Goal: Information Seeking & Learning: Learn about a topic

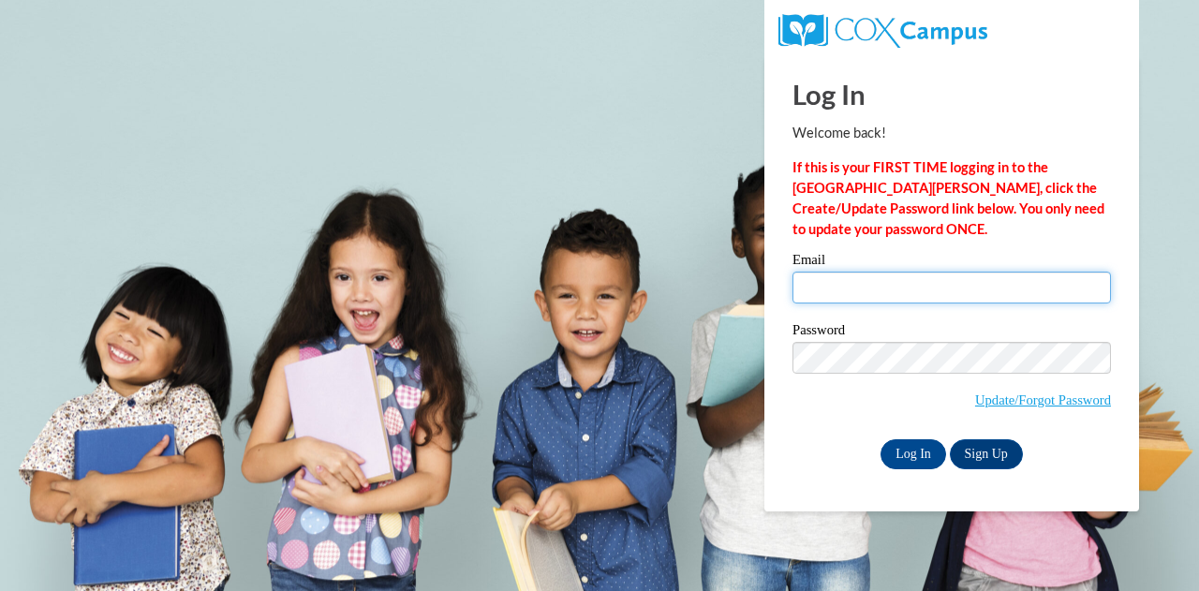
click at [852, 274] on input "Email" at bounding box center [951, 288] width 318 height 32
type input "deschana@elmbrookschools.org"
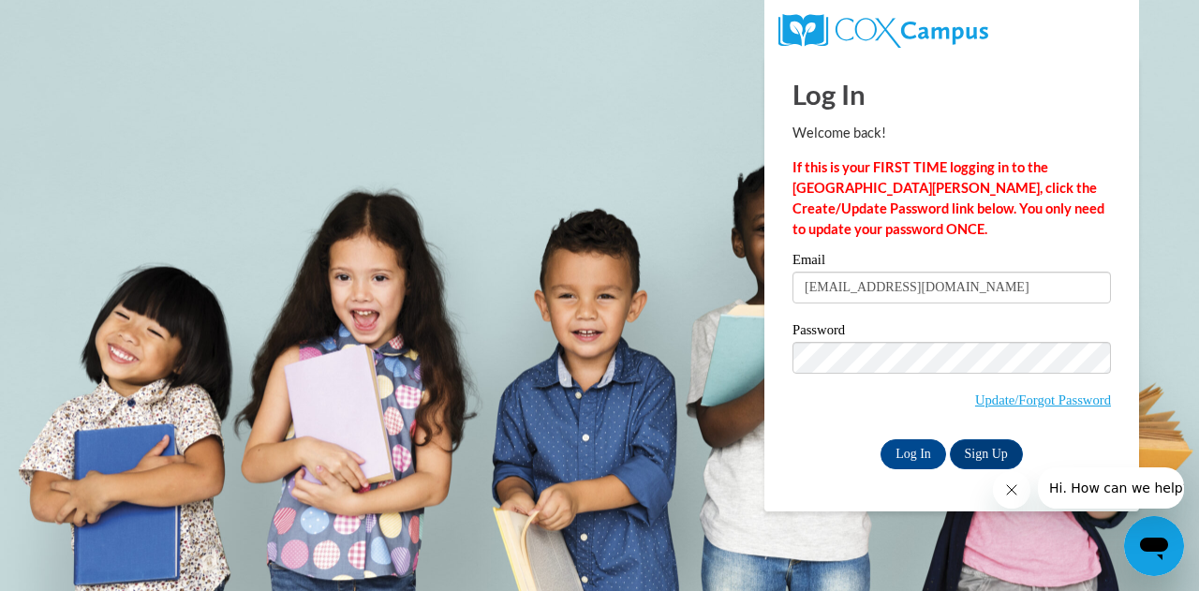
click at [836, 399] on span "Update/Forgot Password" at bounding box center [951, 381] width 318 height 78
click at [916, 447] on input "Log In" at bounding box center [914, 454] width 66 height 30
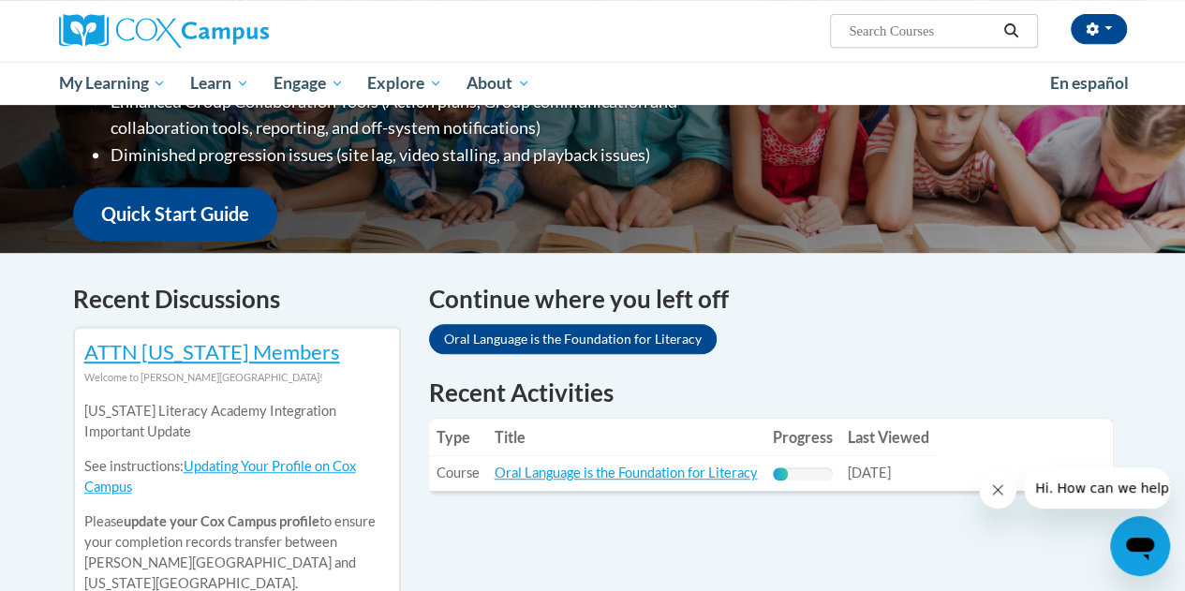
scroll to position [404, 0]
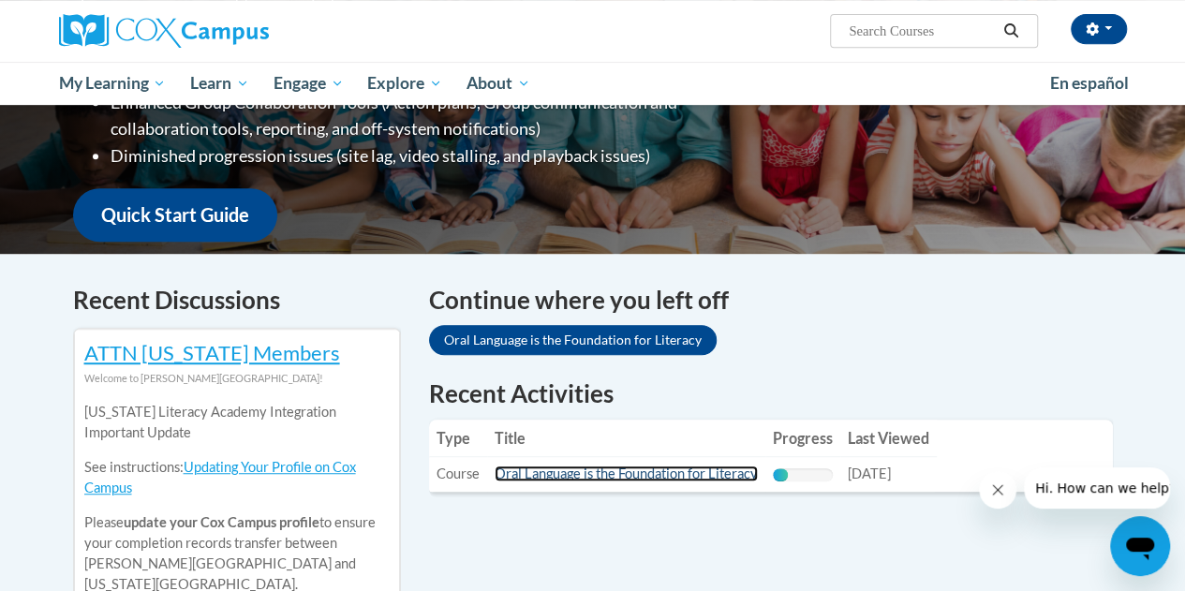
click at [652, 480] on link "Oral Language is the Foundation for Literacy" at bounding box center [626, 474] width 263 height 16
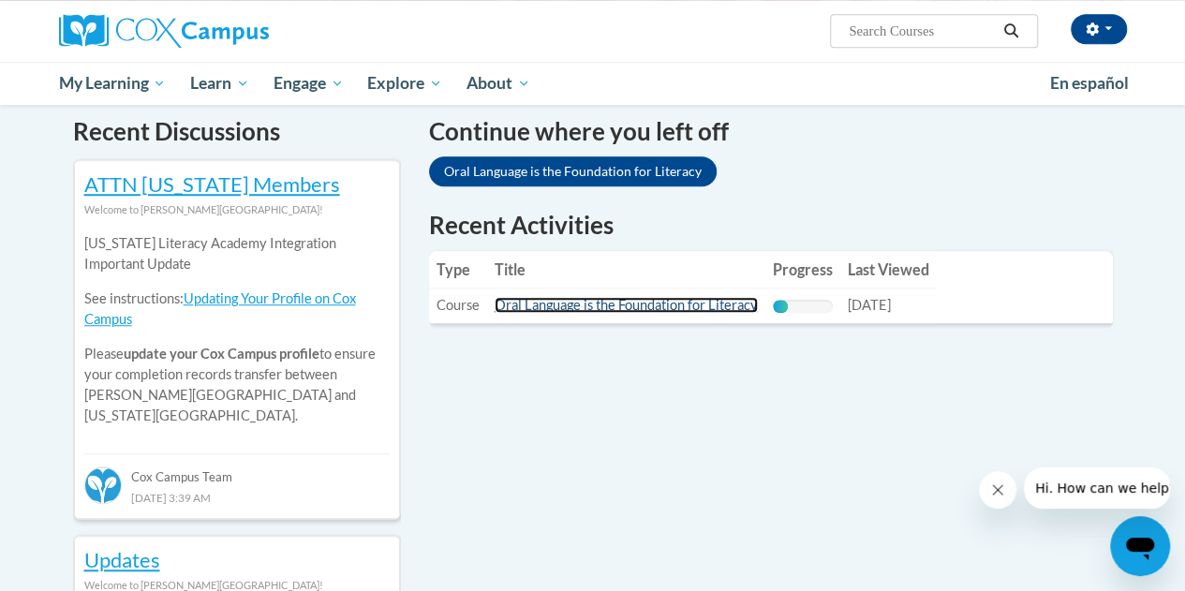
scroll to position [591, 0]
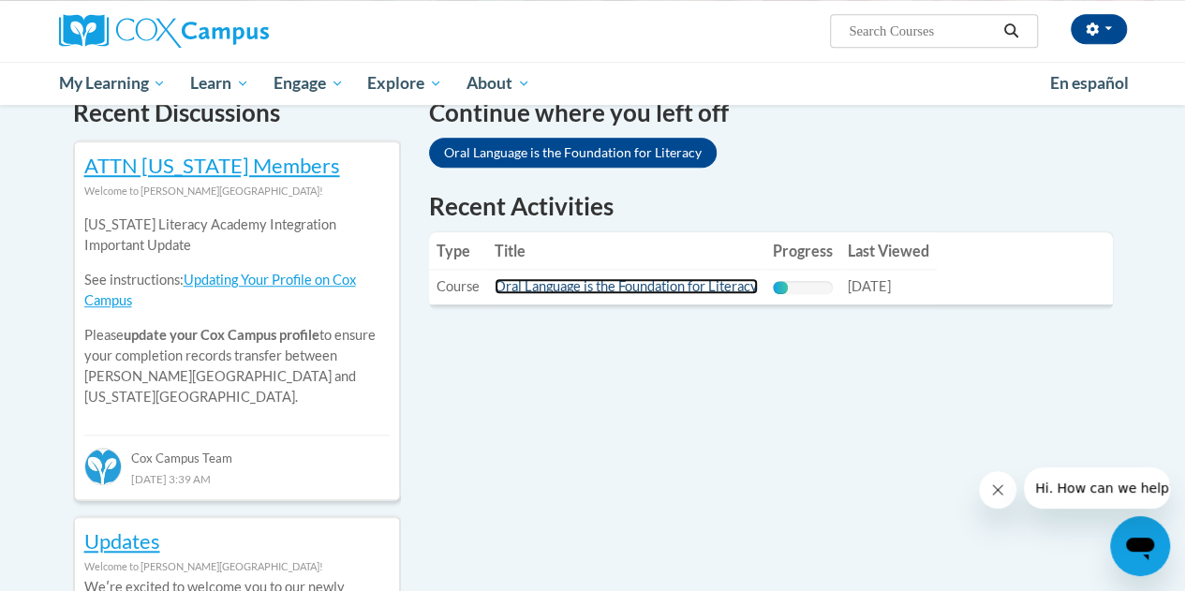
click at [704, 286] on link "Oral Language is the Foundation for Literacy" at bounding box center [626, 286] width 263 height 16
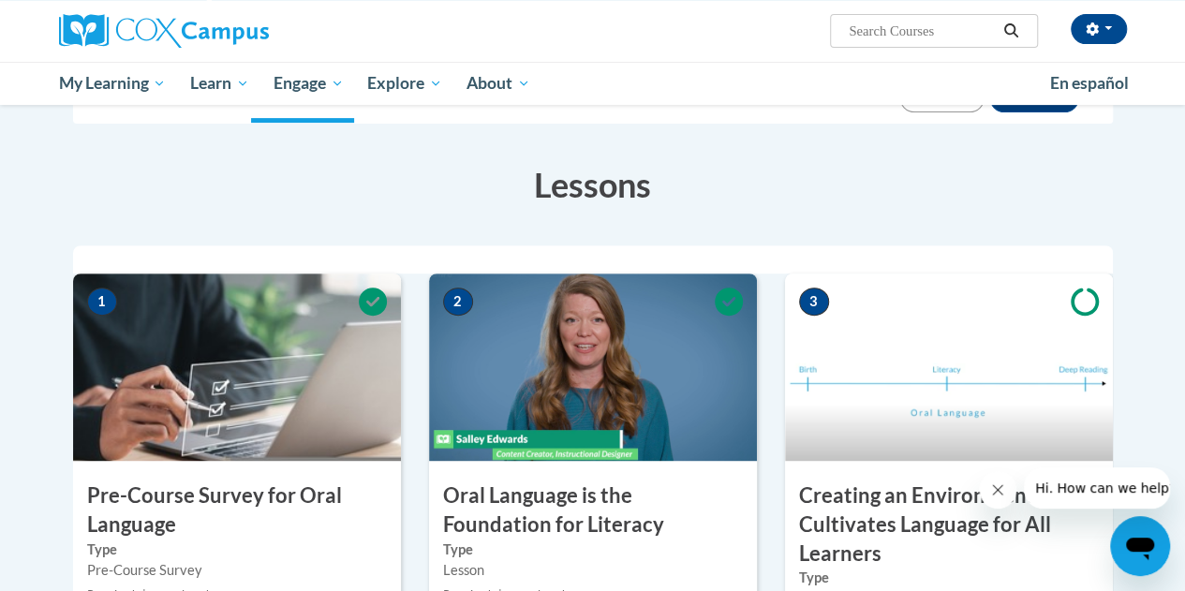
scroll to position [297, 0]
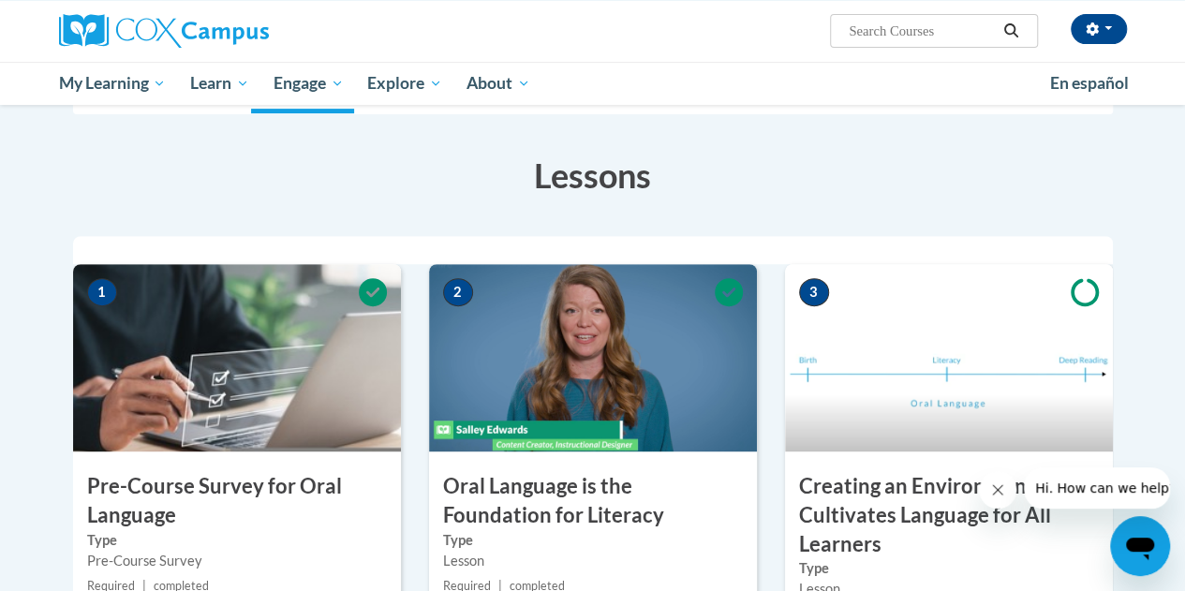
click at [896, 367] on img at bounding box center [949, 357] width 328 height 187
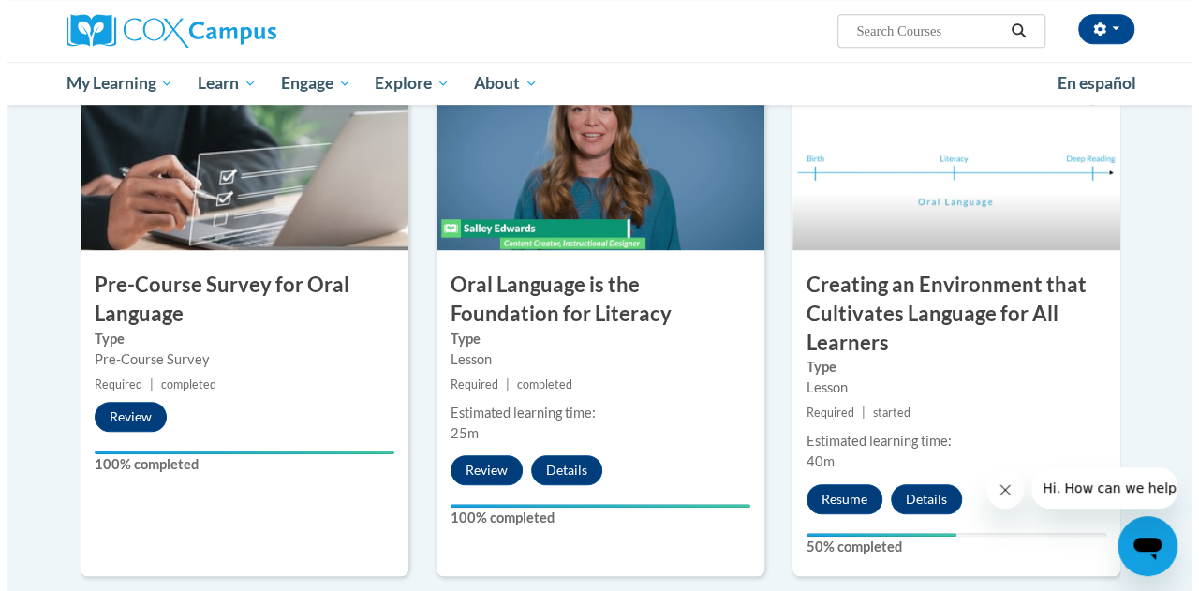
scroll to position [499, 0]
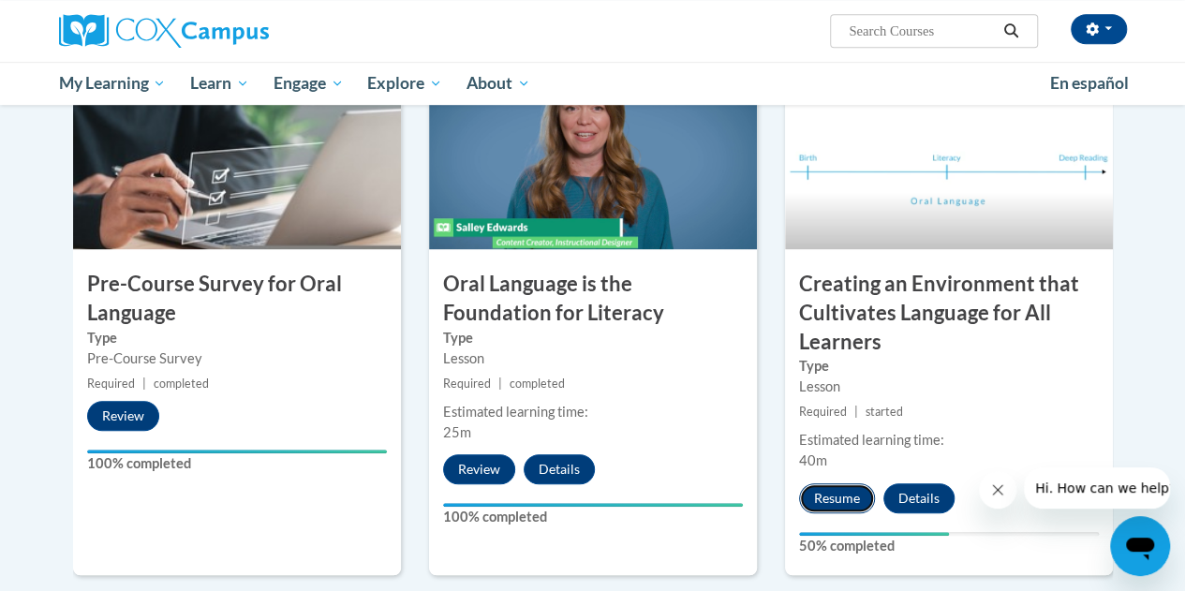
click at [852, 483] on button "Resume" at bounding box center [837, 498] width 76 height 30
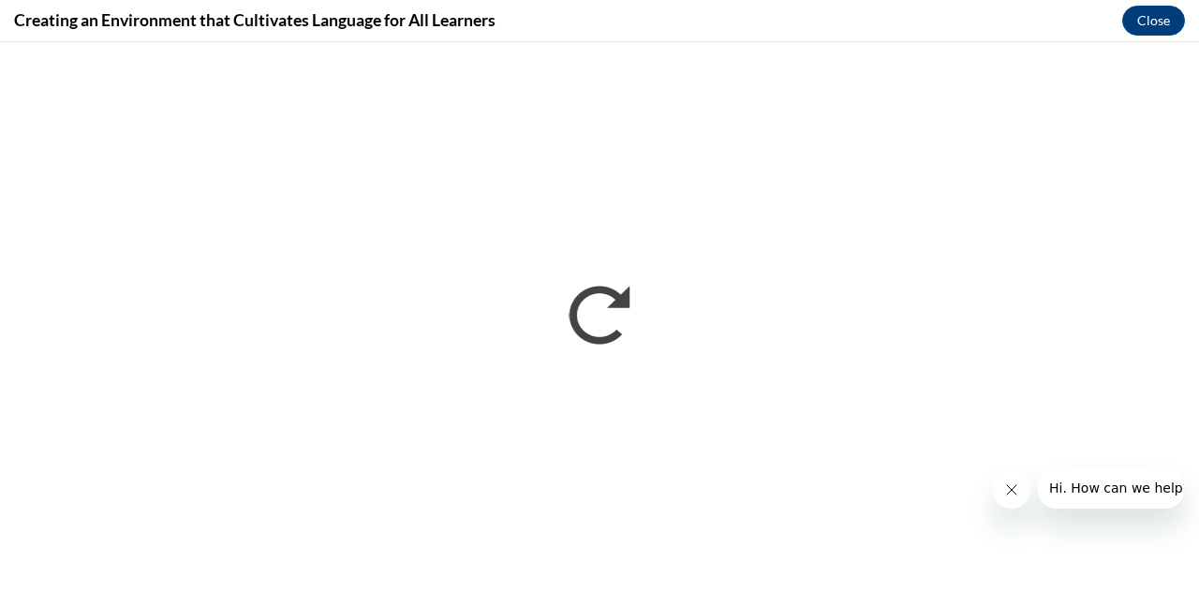
scroll to position [0, 0]
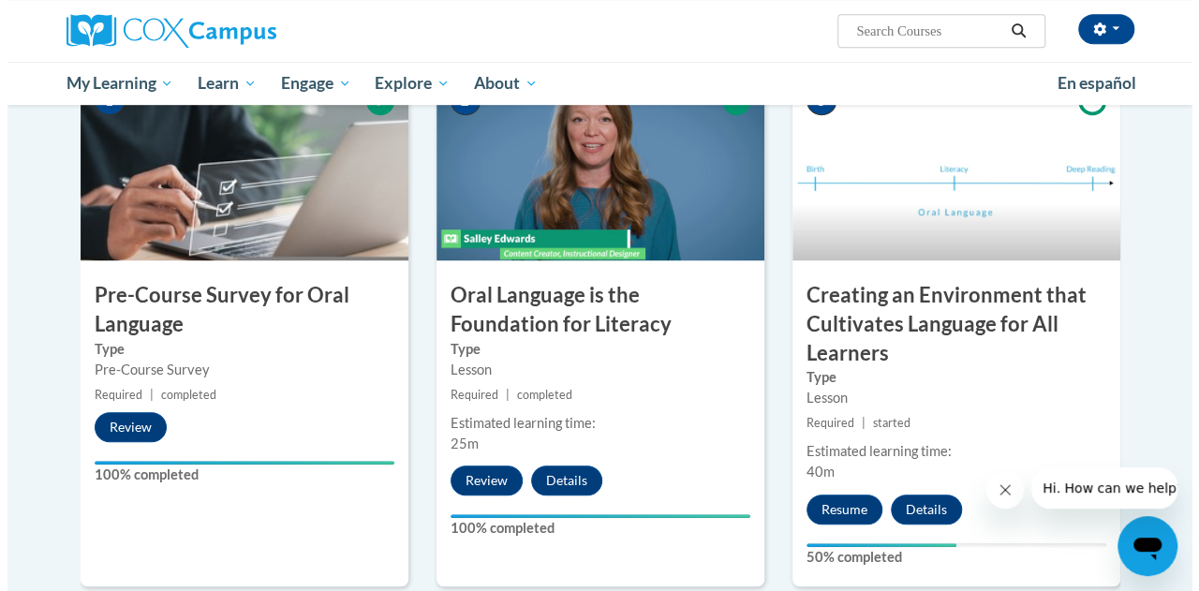
scroll to position [507, 0]
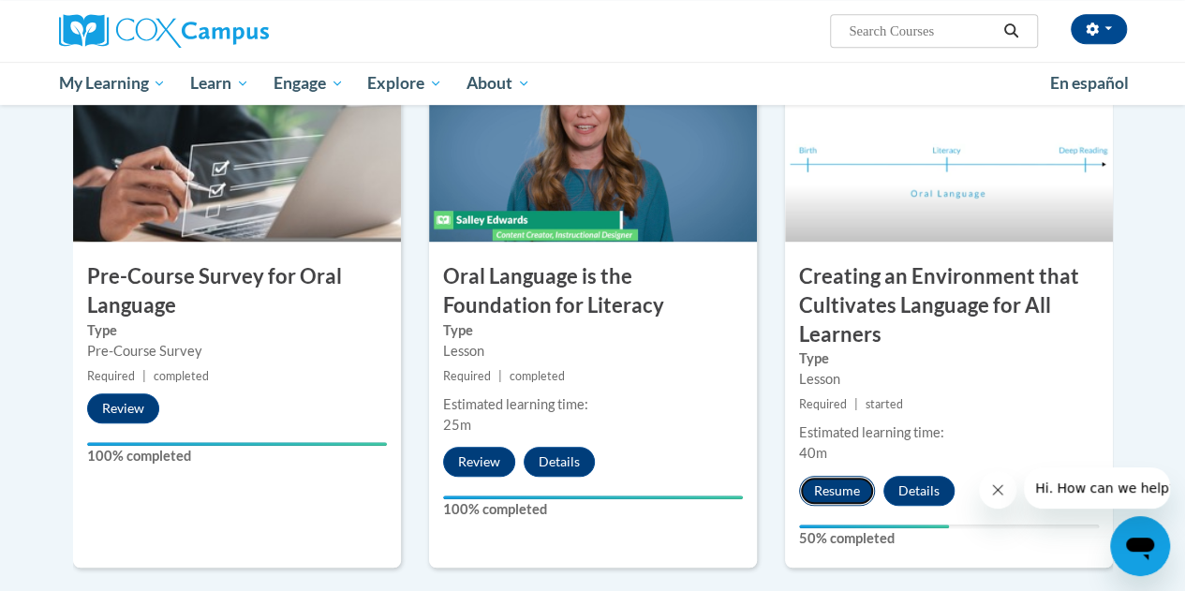
click at [828, 488] on button "Resume" at bounding box center [837, 491] width 76 height 30
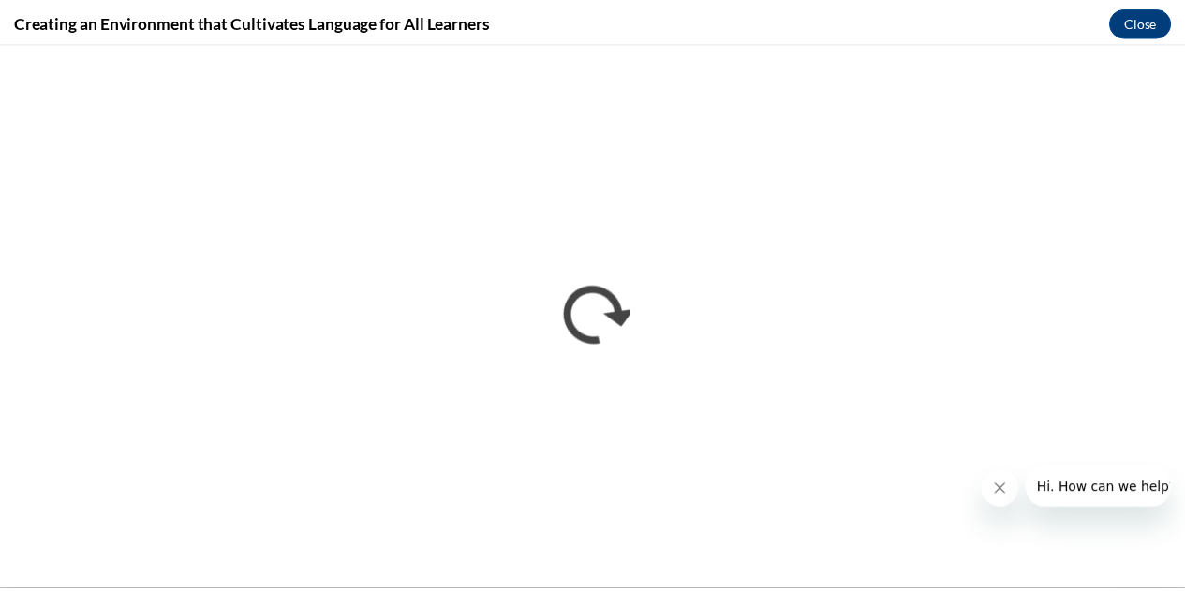
scroll to position [0, 0]
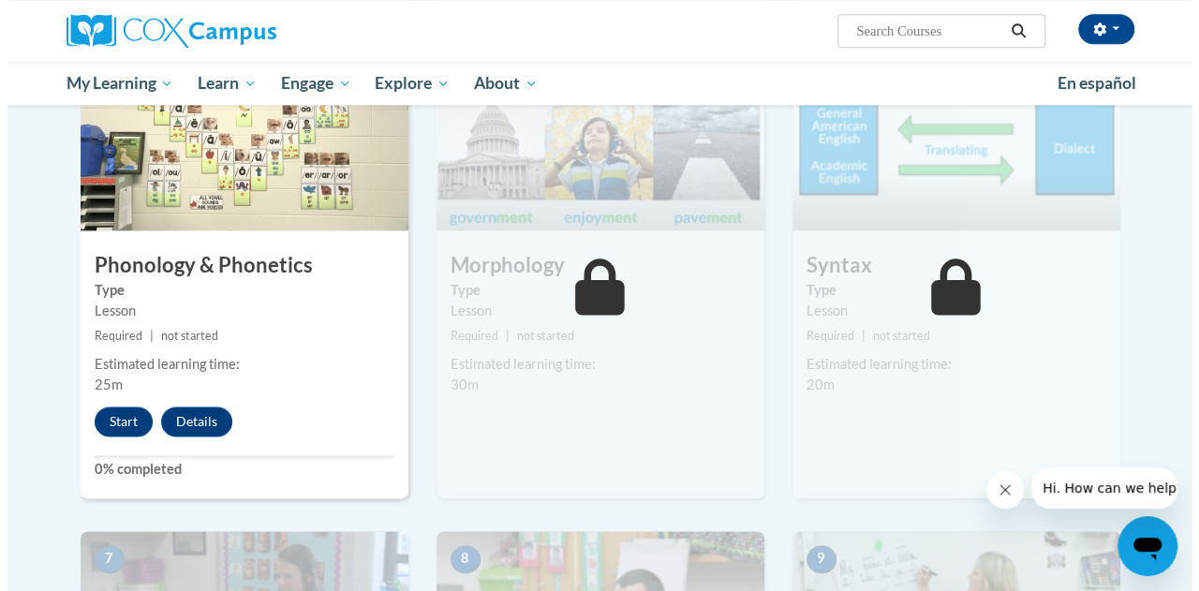
scroll to position [1080, 0]
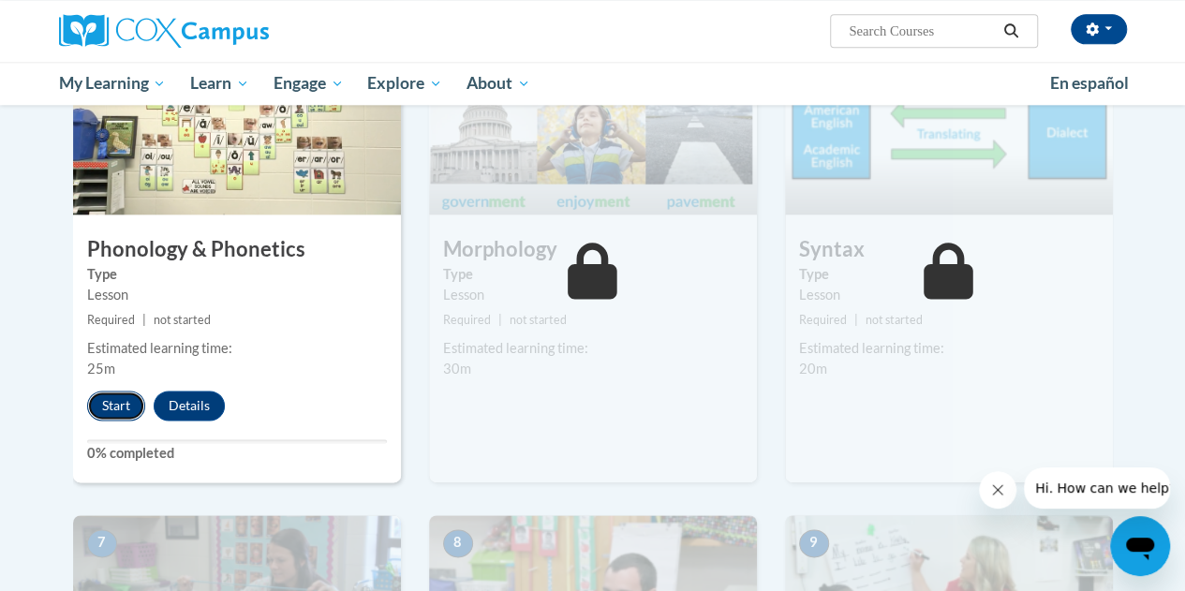
click at [121, 395] on button "Start" at bounding box center [116, 406] width 58 height 30
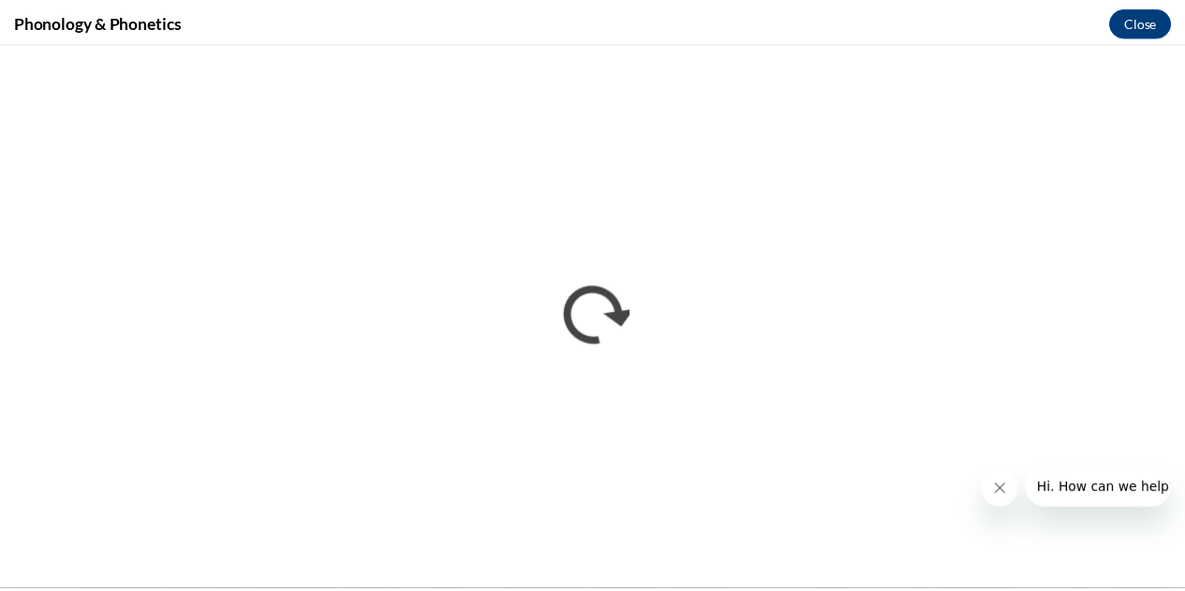
scroll to position [0, 0]
